Goal: Book appointment/travel/reservation

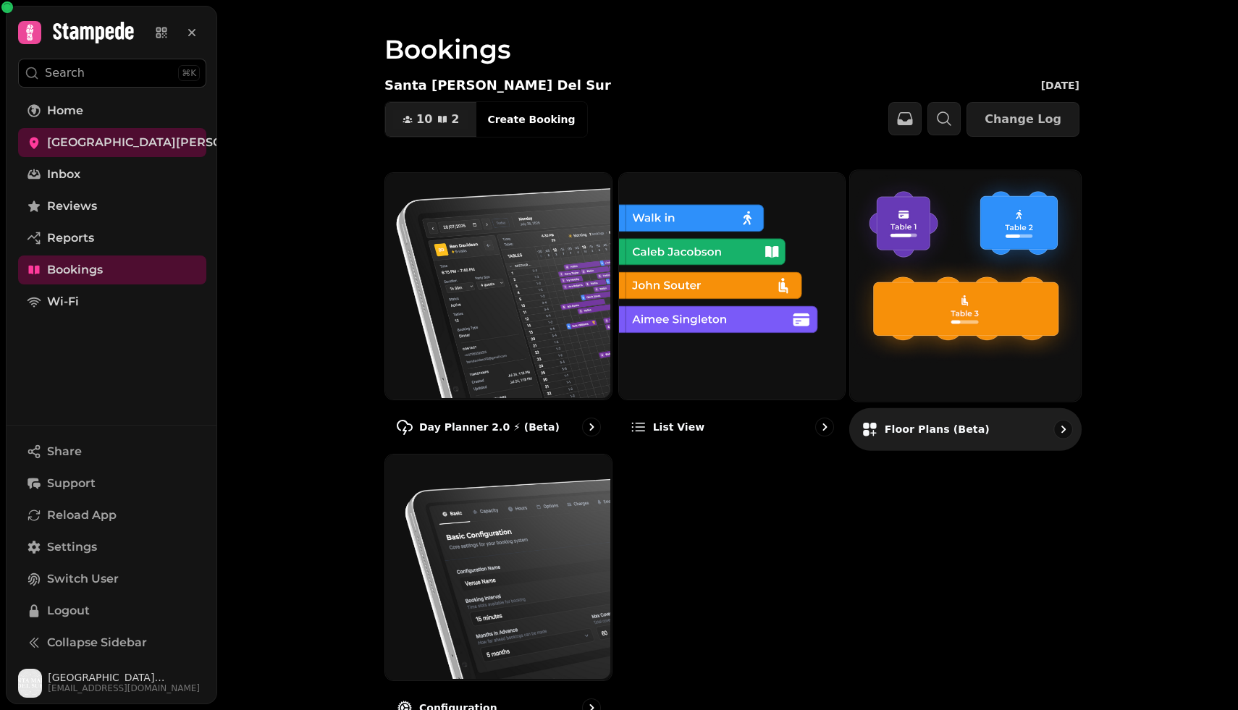
click at [936, 356] on img at bounding box center [963, 284] width 231 height 231
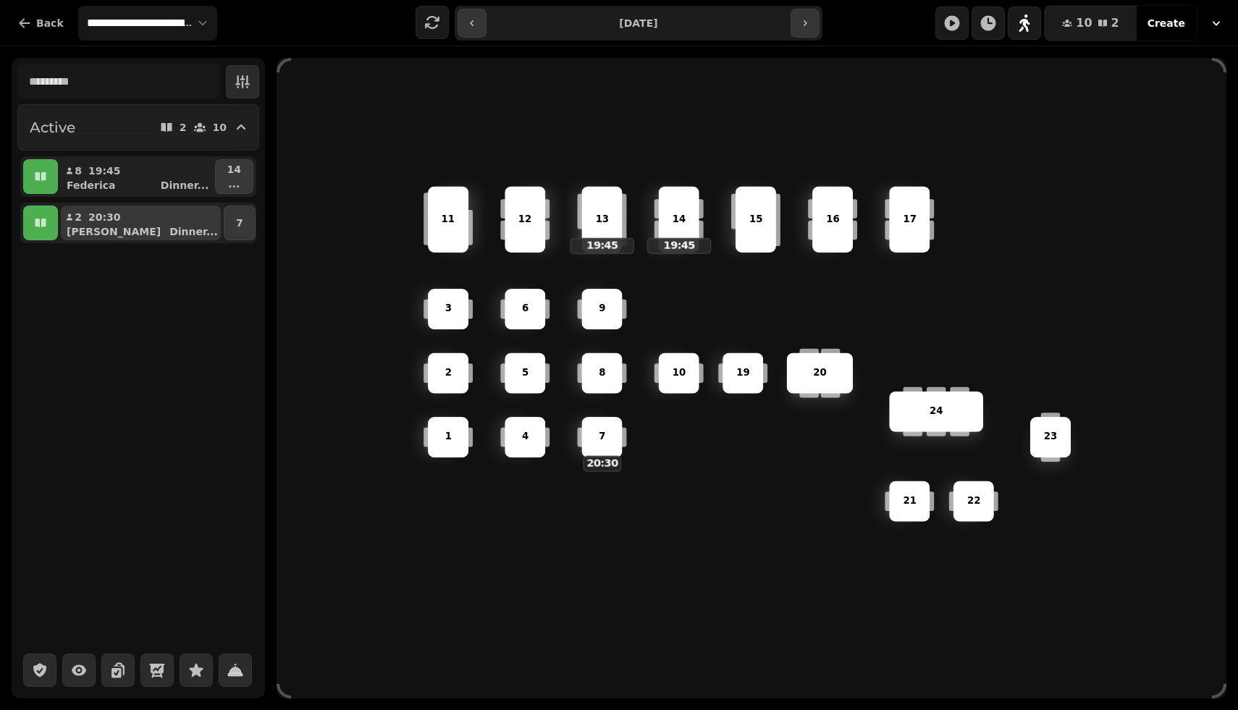
click at [83, 230] on p "[PERSON_NAME]" at bounding box center [114, 231] width 94 height 14
